Goal: Find specific page/section

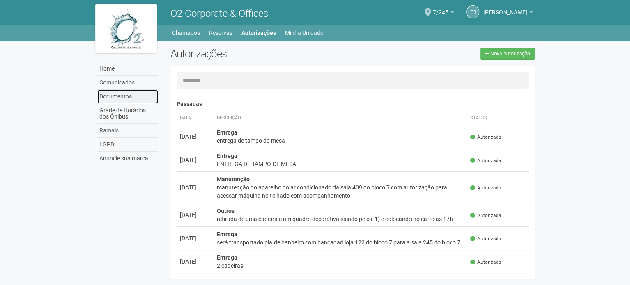
click at [126, 95] on link "Documentos" at bounding box center [127, 97] width 61 height 14
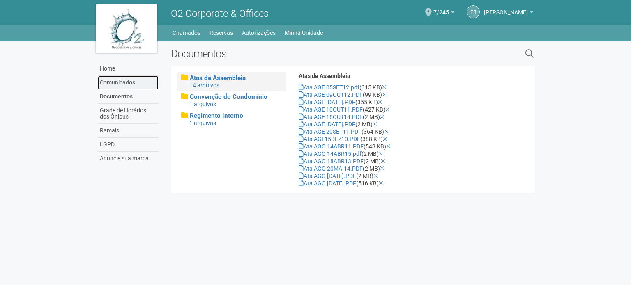
click at [122, 83] on link "Comunicados" at bounding box center [128, 83] width 61 height 14
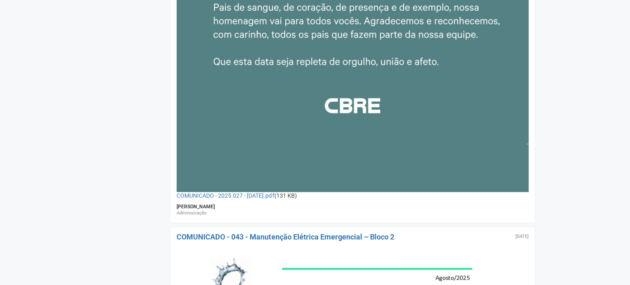
scroll to position [328, 0]
